Goal: Check status

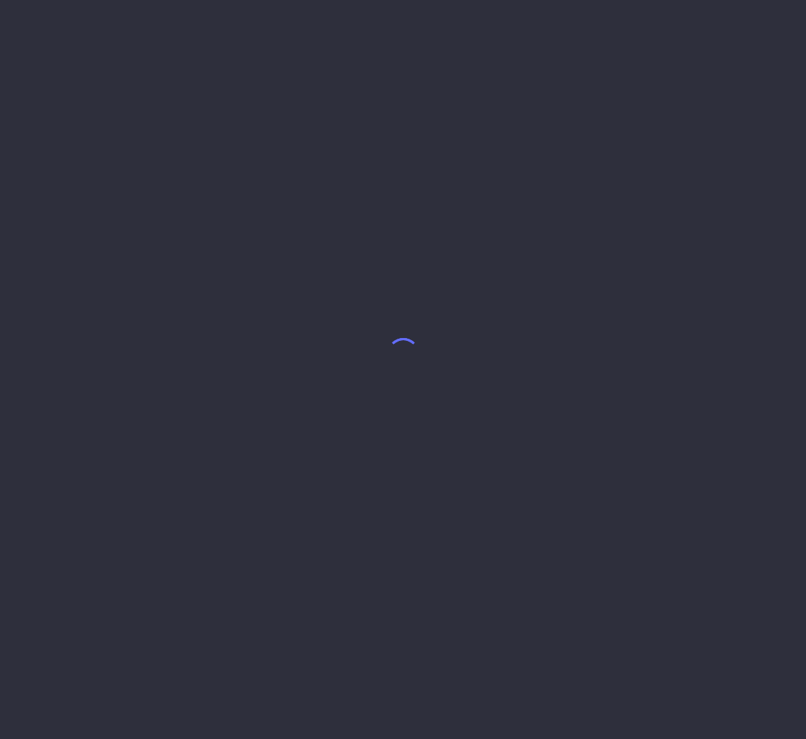
select select "8"
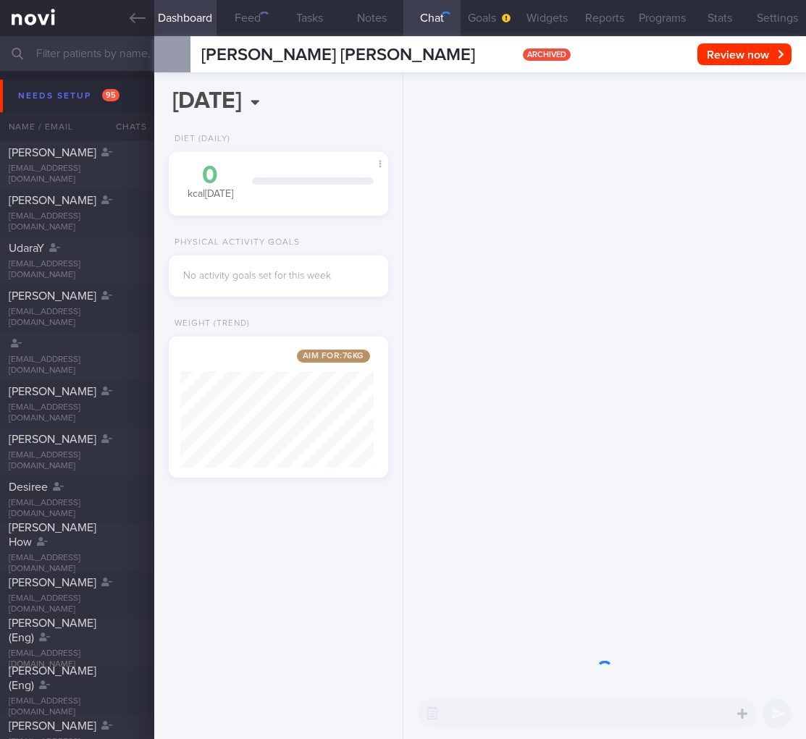
scroll to position [117, 193]
